Goal: Check status: Check status

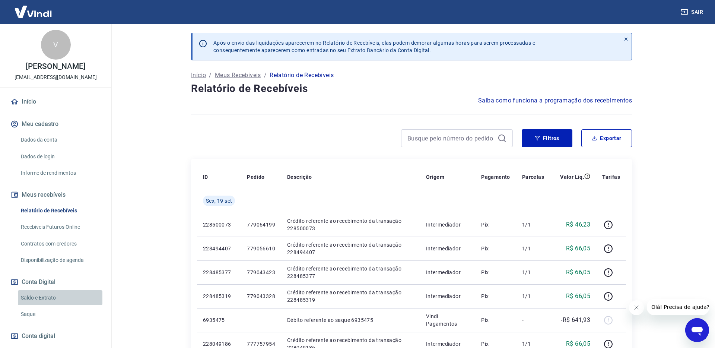
click at [51, 298] on link "Saldo e Extrato" at bounding box center [60, 297] width 85 height 15
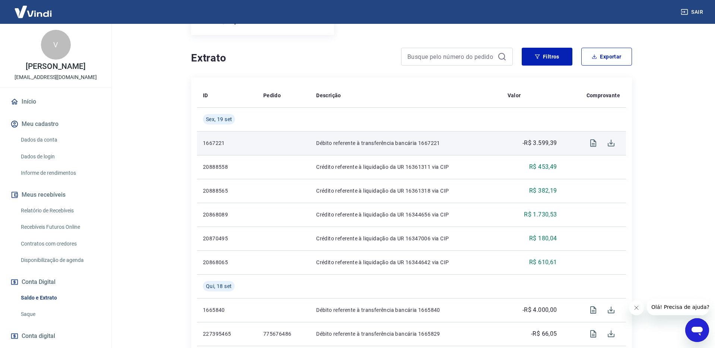
scroll to position [134, 0]
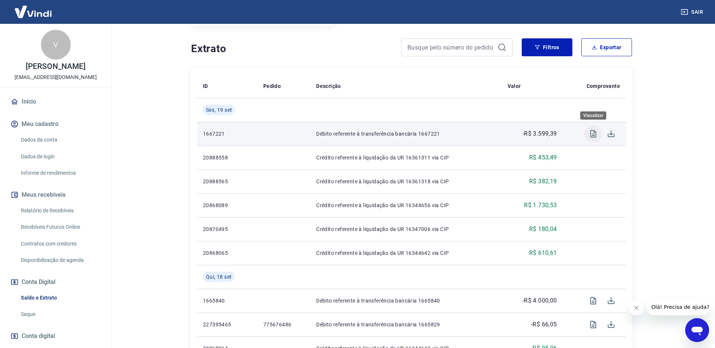
click at [597, 136] on icon "Visualizar" at bounding box center [593, 133] width 9 height 9
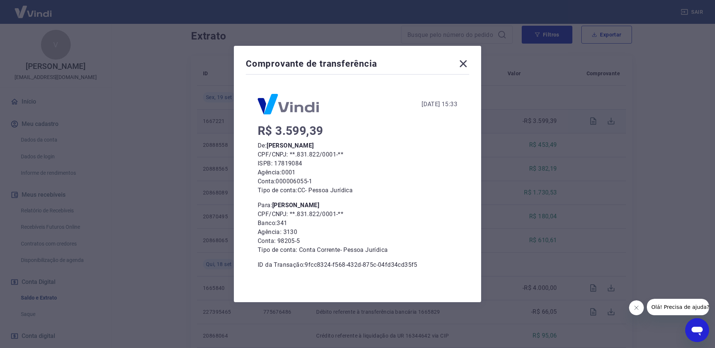
scroll to position [147, 0]
click at [519, 175] on div "Comprovante de transferência [DATE] 15:33 R$ 3.599,39 De: [PERSON_NAME] CPF/CNP…" at bounding box center [357, 174] width 715 height 348
click at [465, 64] on icon at bounding box center [463, 64] width 12 height 12
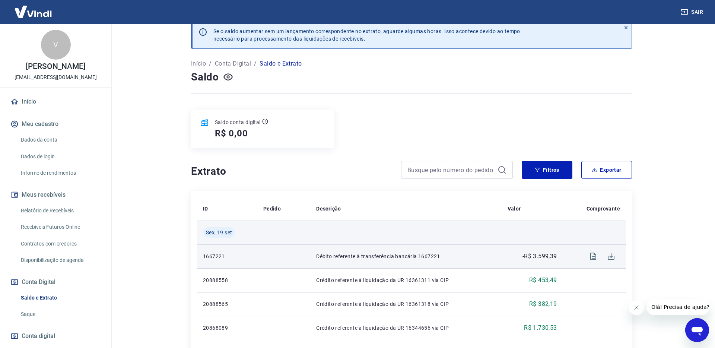
scroll to position [0, 0]
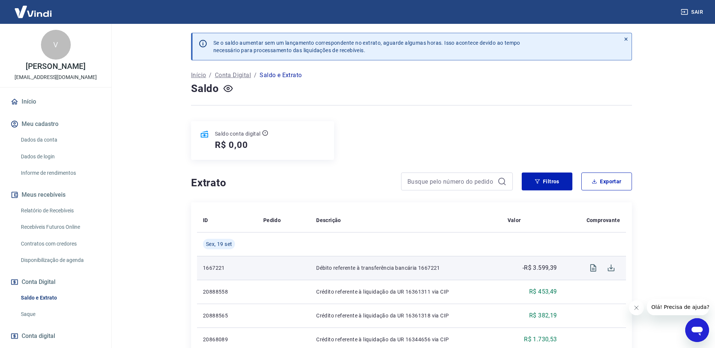
click at [341, 128] on div "Saldo conta digital R$ 0,00" at bounding box center [411, 140] width 441 height 39
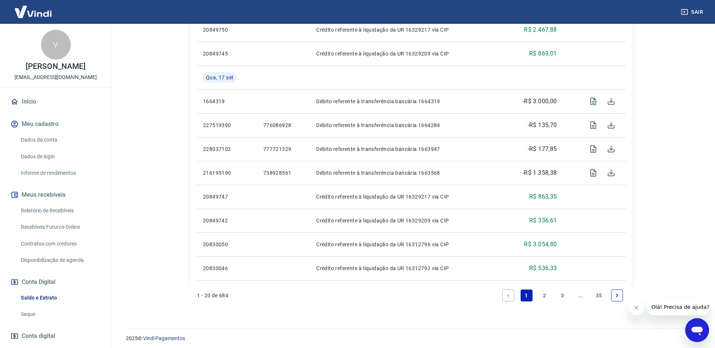
scroll to position [503, 0]
